Goal: Entertainment & Leisure: Consume media (video, audio)

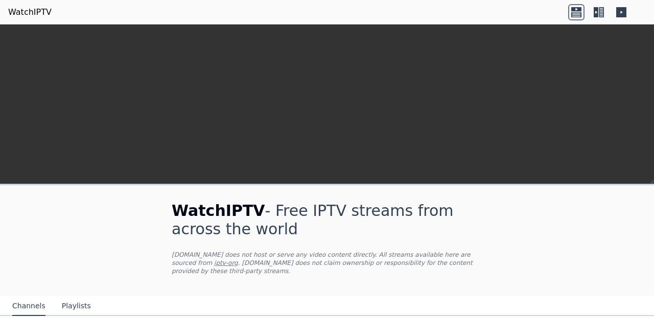
scroll to position [212, 0]
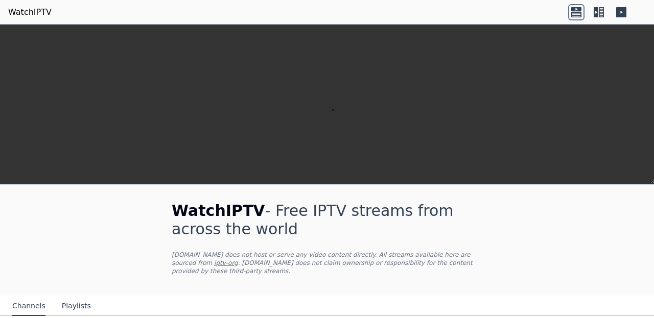
scroll to position [177, 0]
